Goal: Use online tool/utility

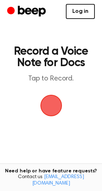
click at [77, 14] on link "Log in" at bounding box center [80, 11] width 29 height 15
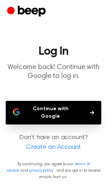
click at [59, 109] on button "Continue with Google" at bounding box center [54, 113] width 96 height 24
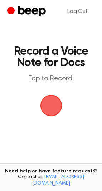
click at [52, 101] on span "button" at bounding box center [50, 105] width 35 height 35
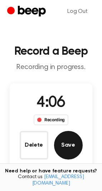
click at [84, 143] on div "4:06 Recording Delete Save" at bounding box center [51, 126] width 83 height 68
click at [79, 143] on button "Save" at bounding box center [68, 145] width 29 height 29
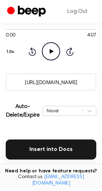
scroll to position [72, 0]
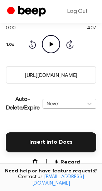
click at [60, 109] on div "Never" at bounding box center [70, 104] width 54 height 10
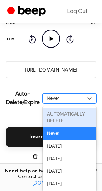
scroll to position [103, 0]
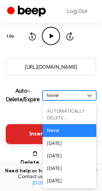
click at [21, 132] on button "Insert into Docs" at bounding box center [51, 134] width 90 height 20
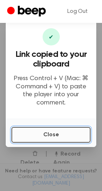
click at [18, 130] on button "Close" at bounding box center [50, 135] width 79 height 16
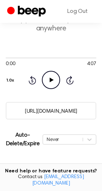
scroll to position [0, 0]
